Goal: Obtain resource: Obtain resource

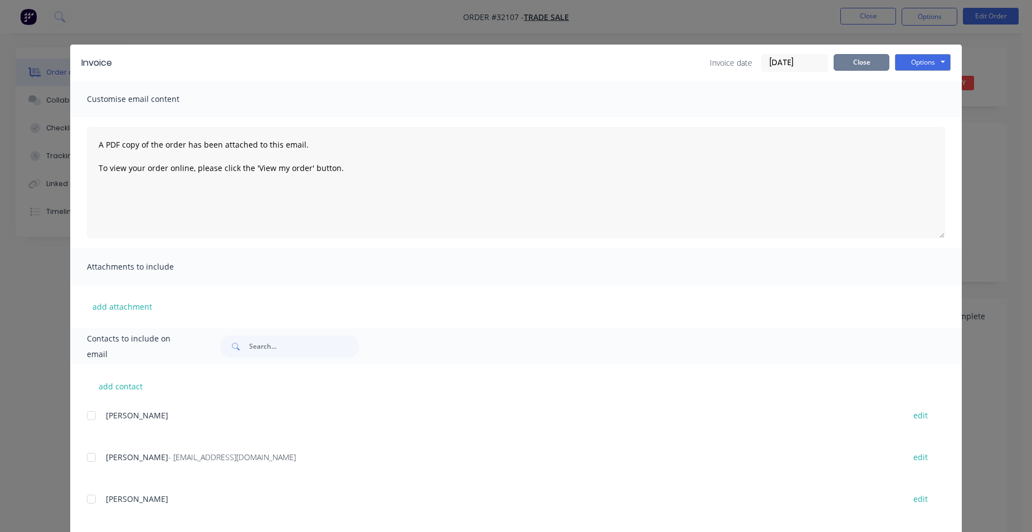
click at [854, 56] on button "Close" at bounding box center [861, 62] width 56 height 17
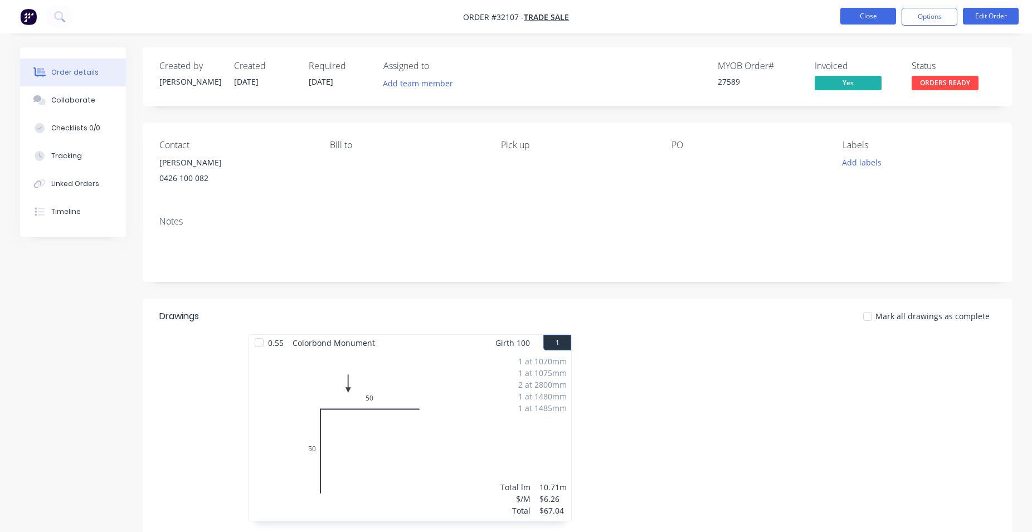
click at [860, 22] on button "Close" at bounding box center [868, 16] width 56 height 17
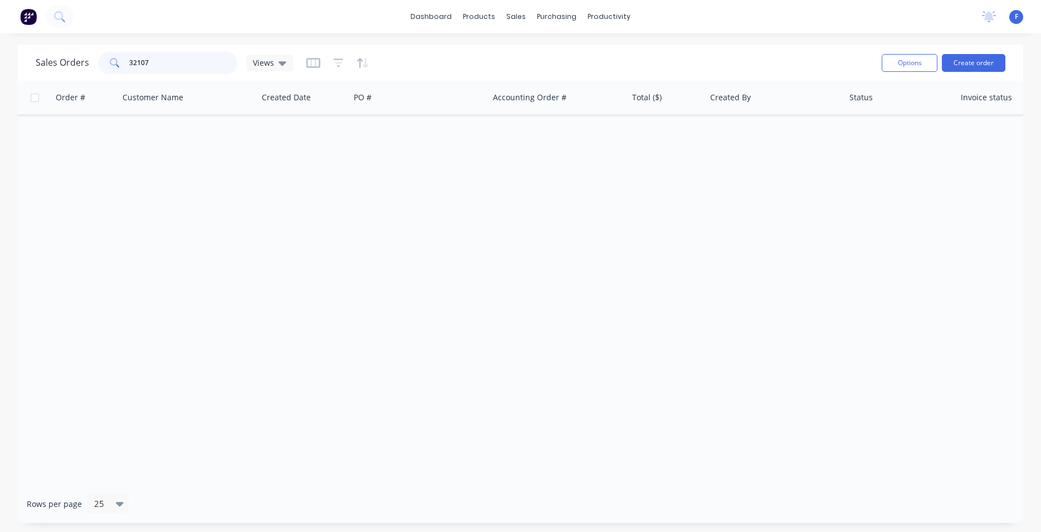
click at [191, 62] on input "32107" at bounding box center [183, 63] width 109 height 22
type input "3"
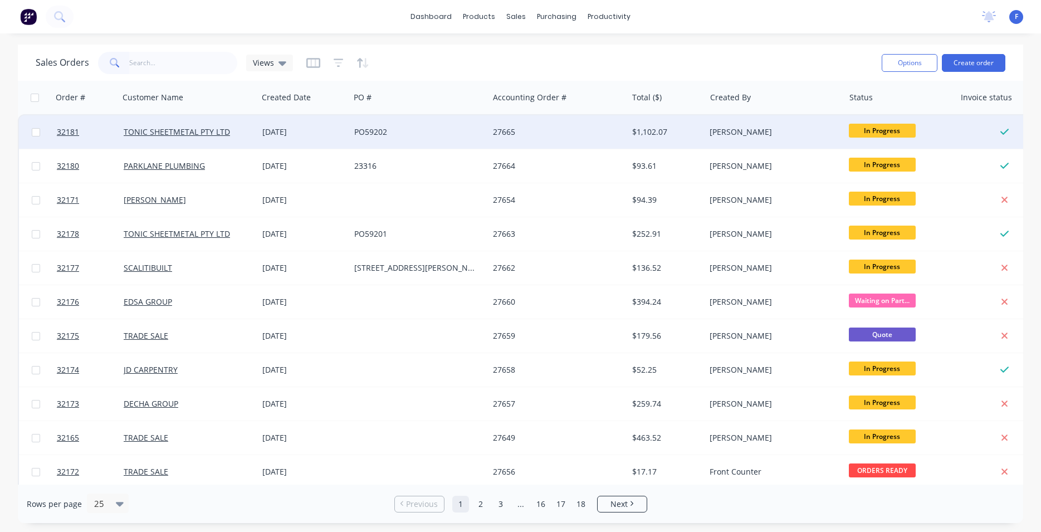
click at [215, 124] on div "TONIC SHEETMETAL PTY LTD" at bounding box center [188, 131] width 139 height 33
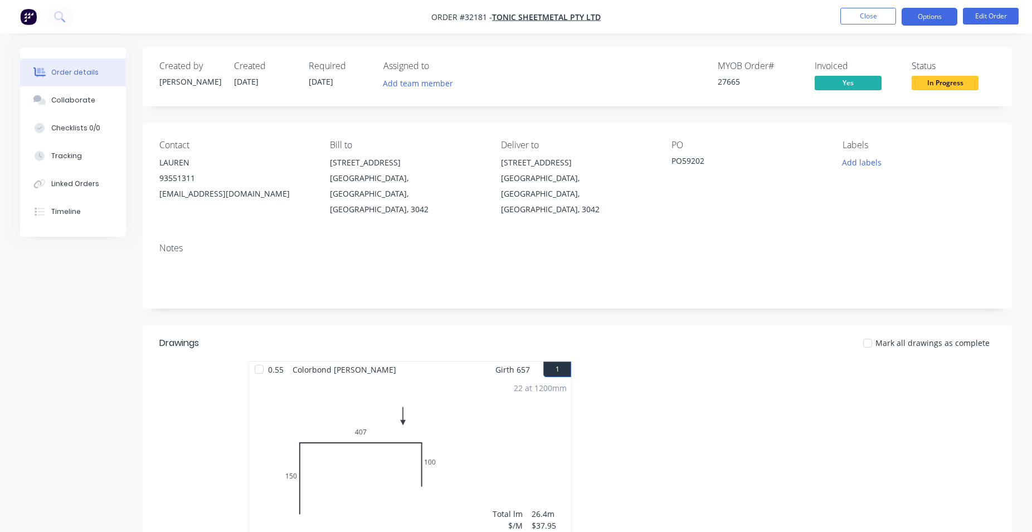
click at [929, 16] on button "Options" at bounding box center [929, 17] width 56 height 18
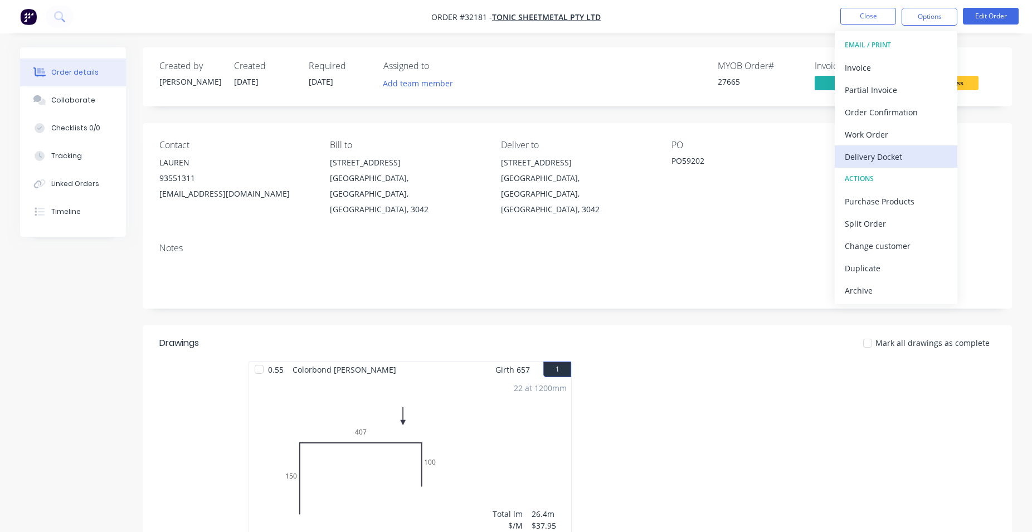
click at [876, 154] on div "Delivery Docket" at bounding box center [896, 157] width 103 height 16
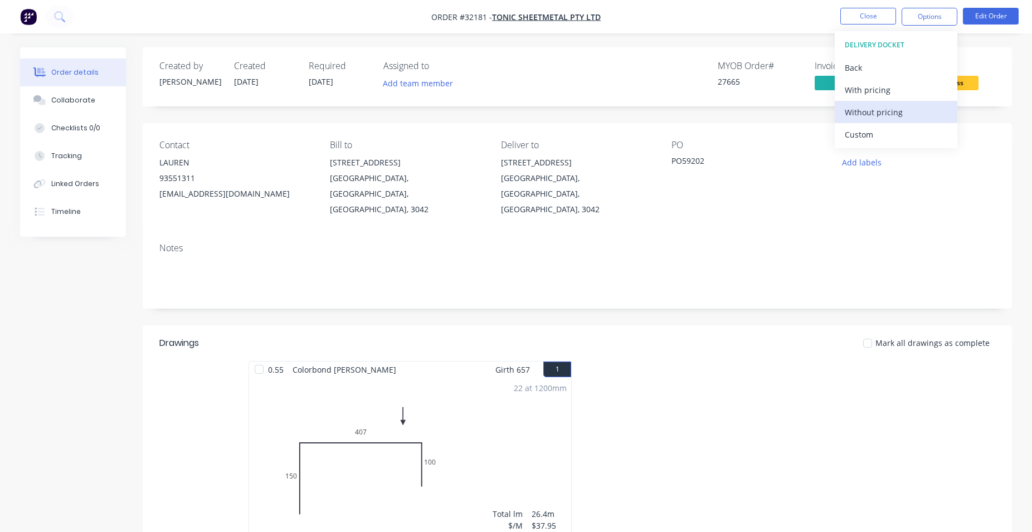
click at [901, 114] on div "Without pricing" at bounding box center [896, 112] width 103 height 16
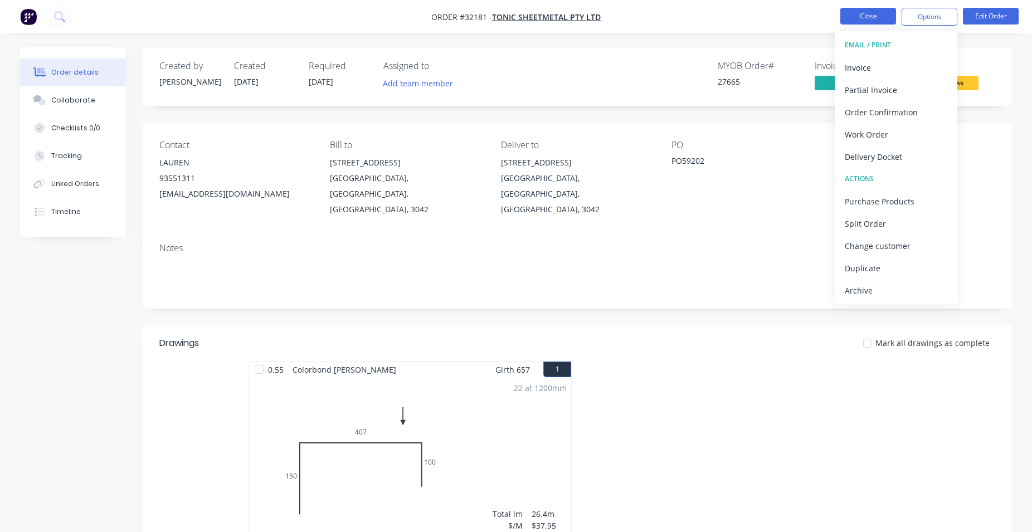
click at [850, 21] on button "Close" at bounding box center [868, 16] width 56 height 17
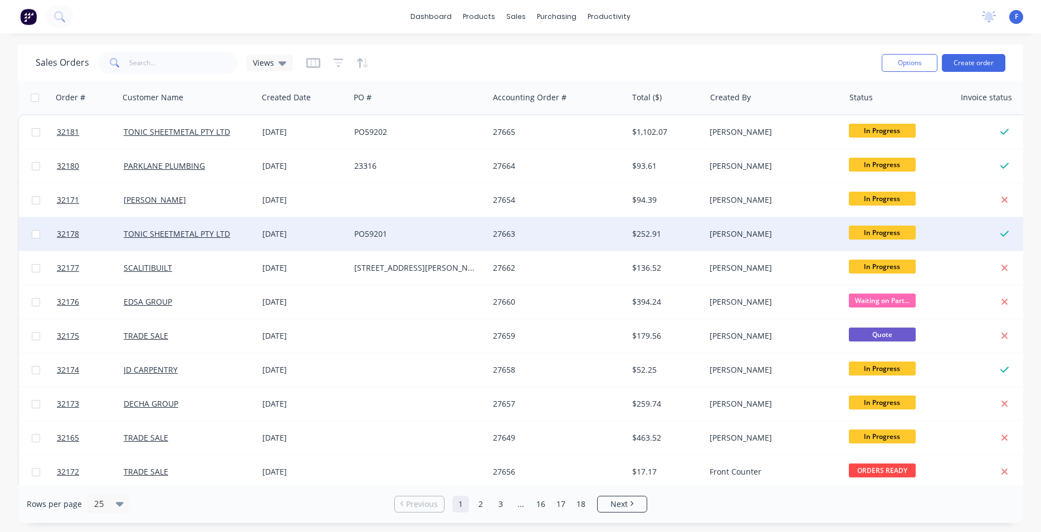
click at [240, 238] on div "TONIC SHEETMETAL PTY LTD" at bounding box center [186, 233] width 124 height 11
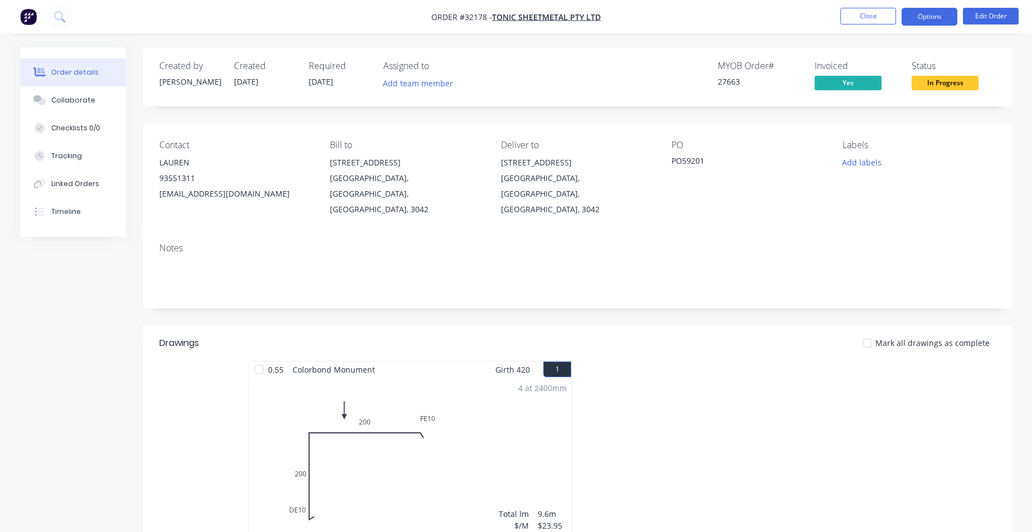
click at [929, 21] on button "Options" at bounding box center [929, 17] width 56 height 18
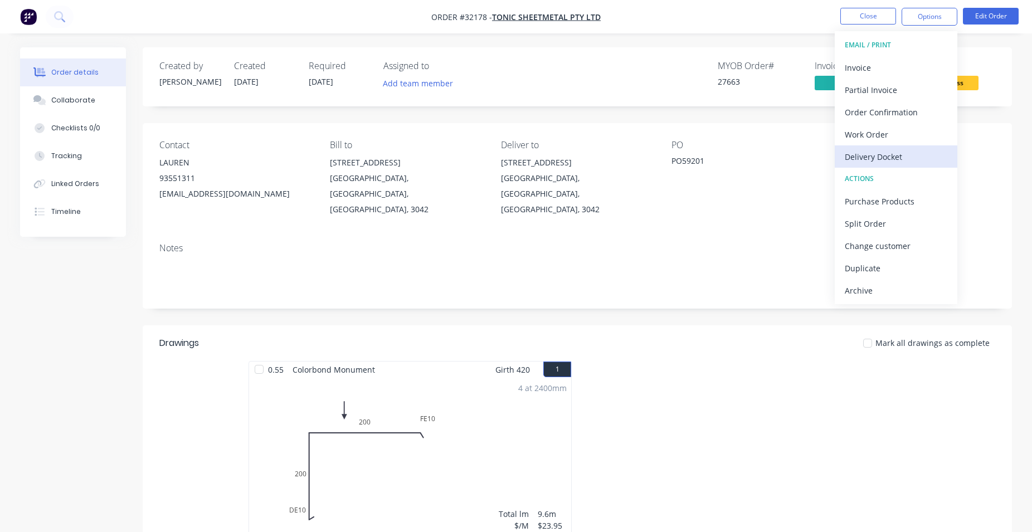
click at [890, 155] on div "Delivery Docket" at bounding box center [896, 157] width 103 height 16
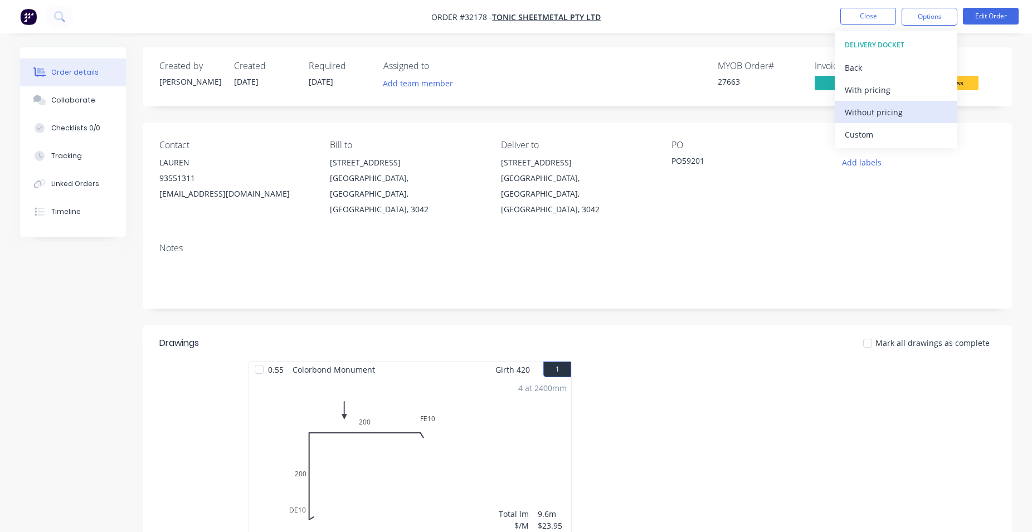
click at [889, 103] on button "Without pricing" at bounding box center [896, 112] width 123 height 22
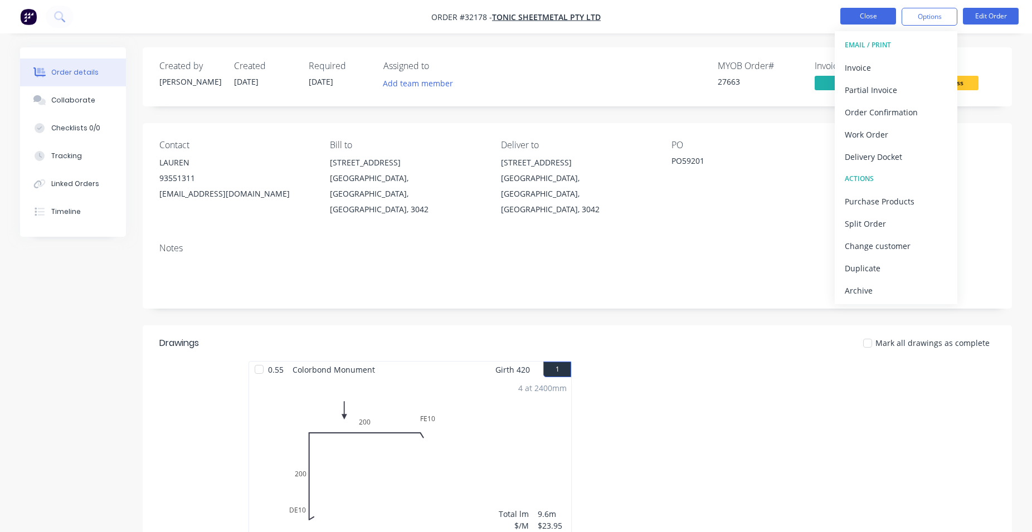
click at [868, 18] on button "Close" at bounding box center [868, 16] width 56 height 17
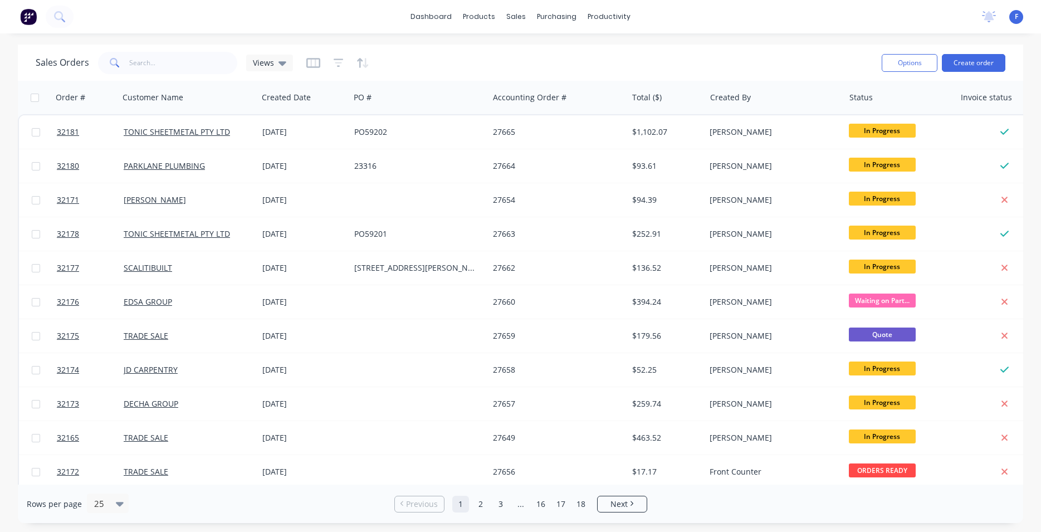
click at [28, 17] on img at bounding box center [28, 16] width 17 height 17
